Goal: Navigation & Orientation: Find specific page/section

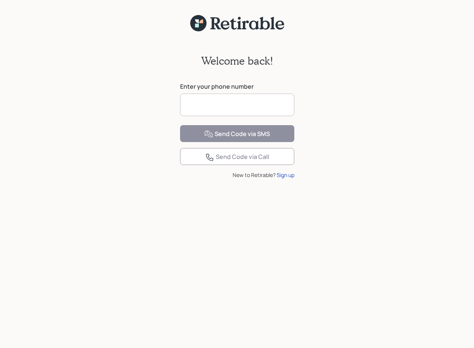
click at [216, 103] on input at bounding box center [237, 105] width 114 height 23
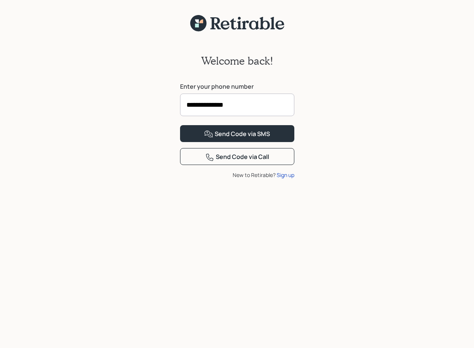
type input "**********"
click at [180, 125] on button "Send Code via SMS" at bounding box center [237, 133] width 114 height 17
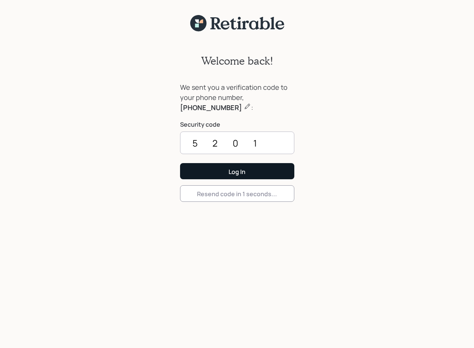
type input "5201"
click at [218, 173] on button "Log In" at bounding box center [237, 171] width 114 height 16
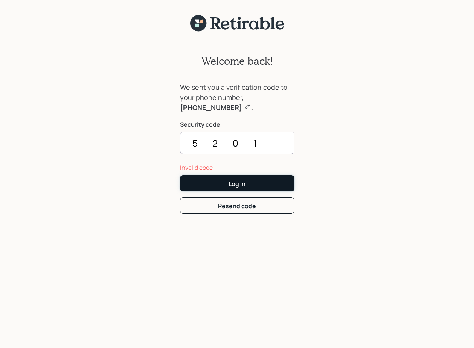
click at [240, 184] on div "Log In" at bounding box center [237, 184] width 17 height 8
